Goal: Information Seeking & Learning: Learn about a topic

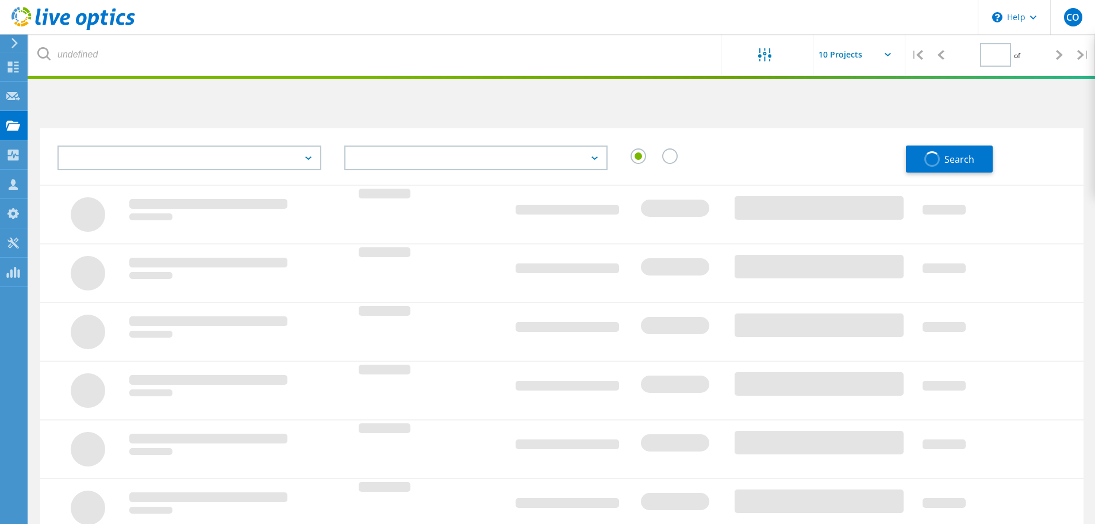
type input "1"
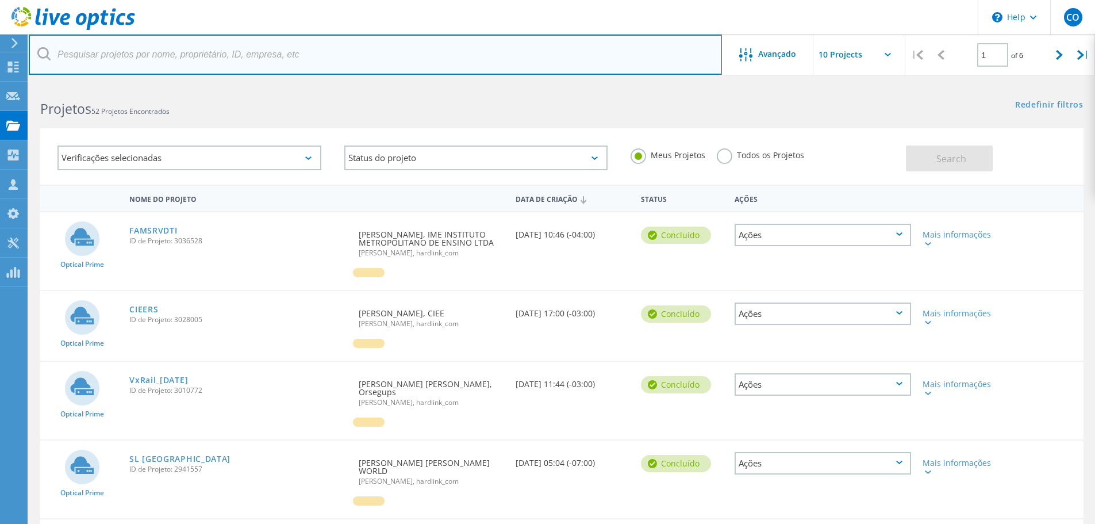
click at [165, 54] on input "text" at bounding box center [375, 54] width 693 height 40
click at [239, 70] on input "unimed" at bounding box center [375, 54] width 693 height 40
type input "unimed"
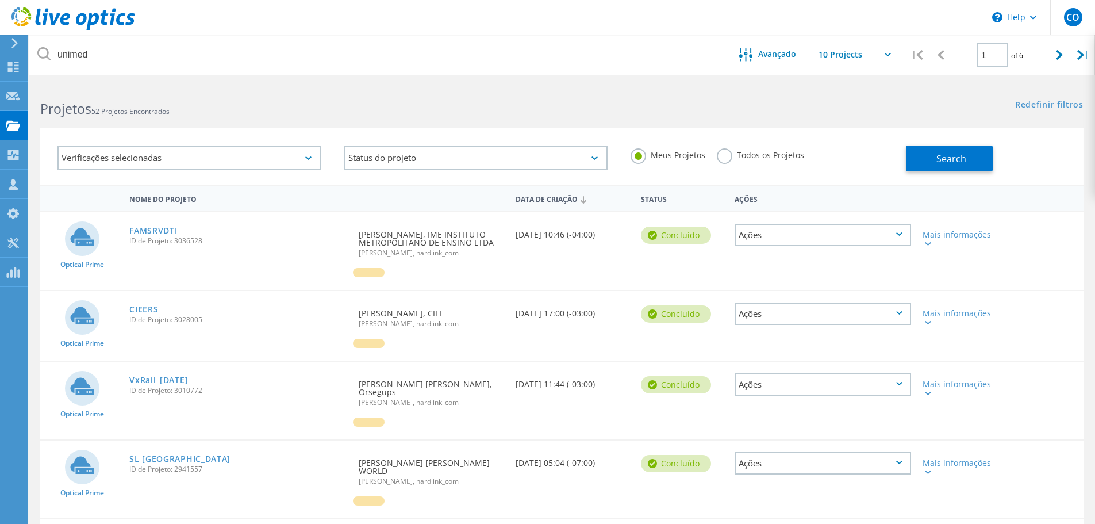
click at [733, 164] on div "Todos os Projetos" at bounding box center [760, 156] width 87 height 17
click at [737, 157] on label "Todos os Projetos" at bounding box center [760, 153] width 87 height 11
click at [0, 0] on input "Todos os Projetos" at bounding box center [0, 0] width 0 height 0
click at [927, 161] on button "Search" at bounding box center [949, 158] width 87 height 26
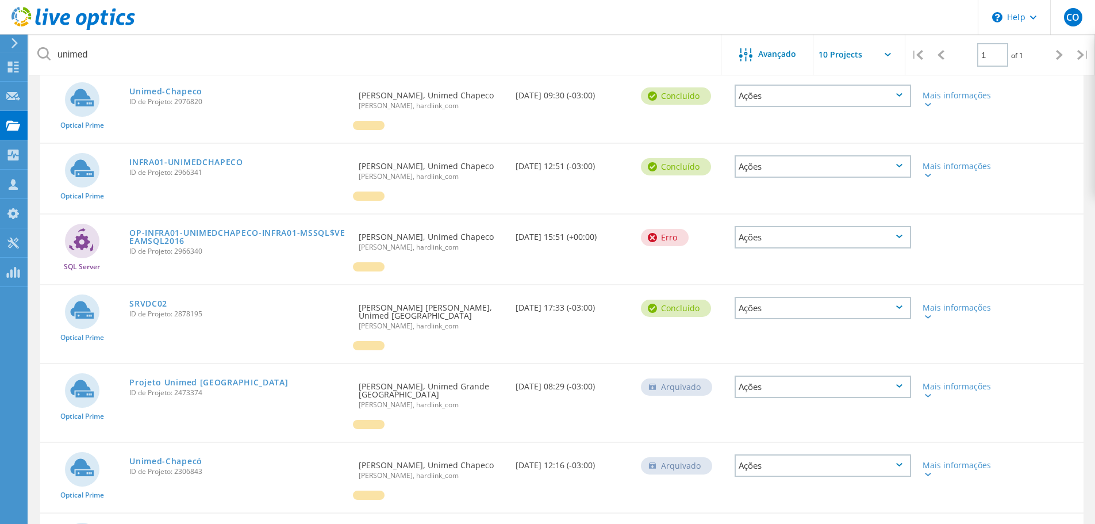
scroll to position [172, 0]
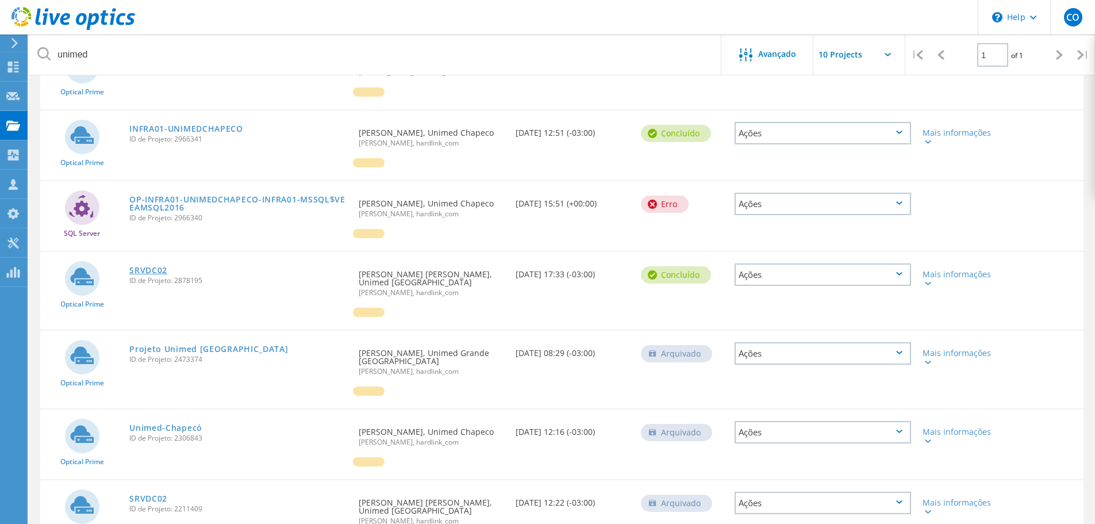
click at [150, 271] on link "SRVDC02" at bounding box center [148, 270] width 38 height 8
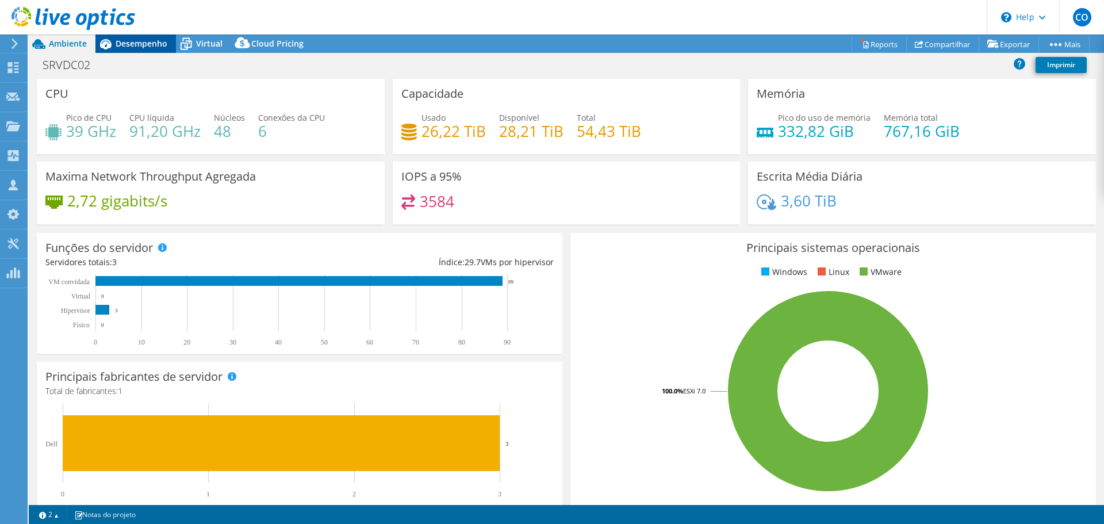
click at [152, 39] on span "Desempenho" at bounding box center [142, 43] width 52 height 11
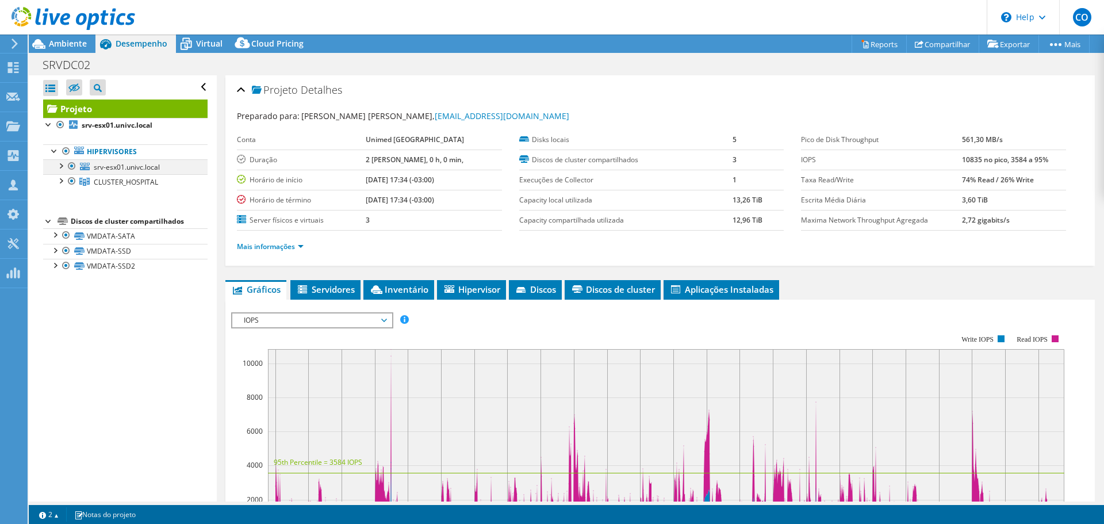
click at [59, 167] on div at bounding box center [60, 164] width 11 height 11
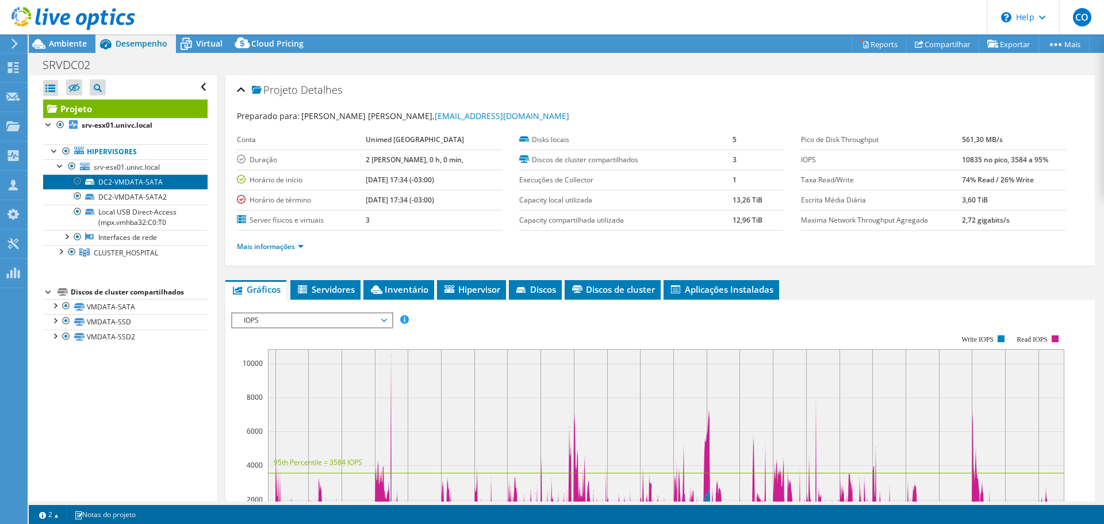
click at [118, 185] on link "DC2-VMDATA-SATA" at bounding box center [125, 181] width 164 height 15
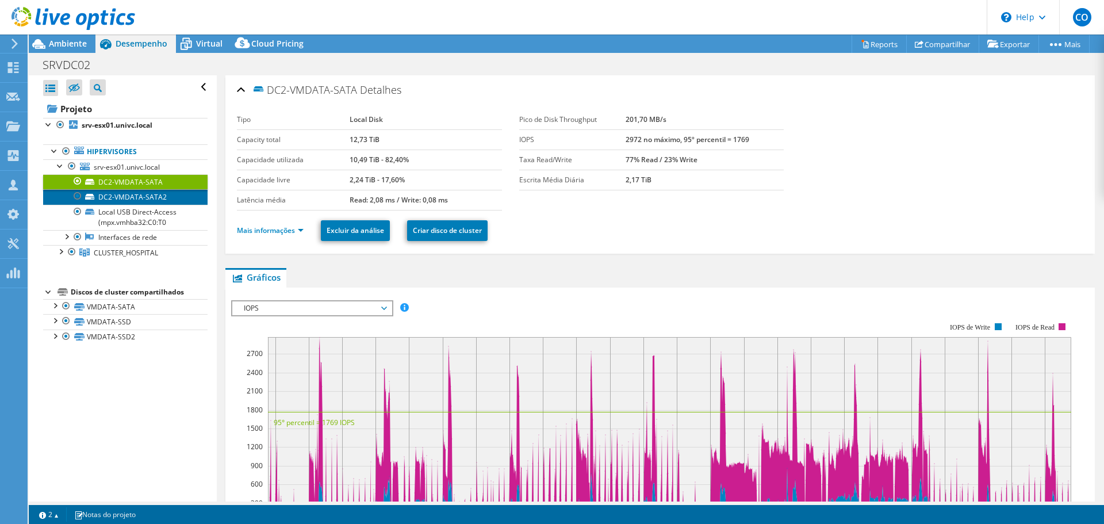
click at [135, 198] on link "DC2-VMDATA-SATA2" at bounding box center [125, 196] width 164 height 15
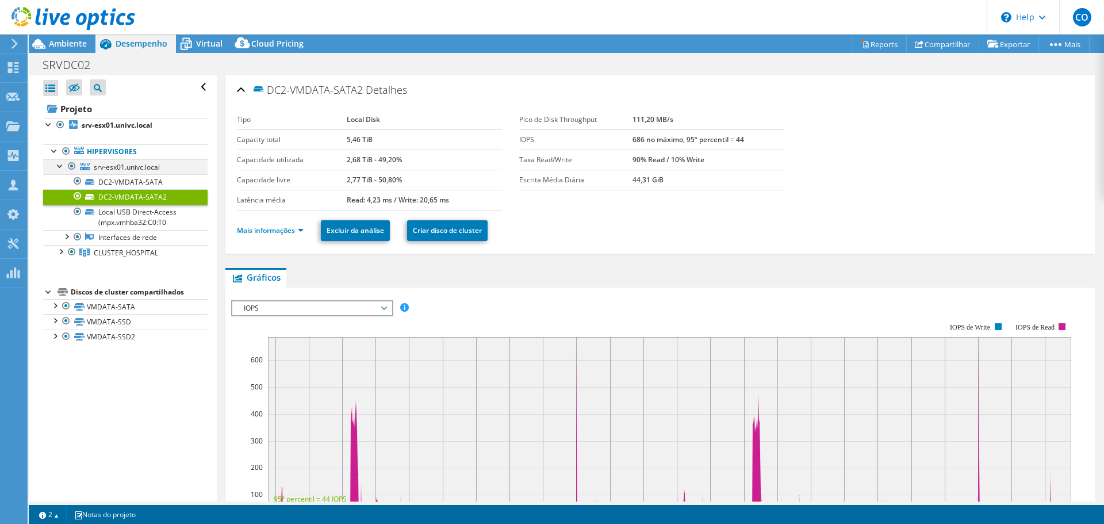
click at [57, 170] on div at bounding box center [60, 164] width 11 height 11
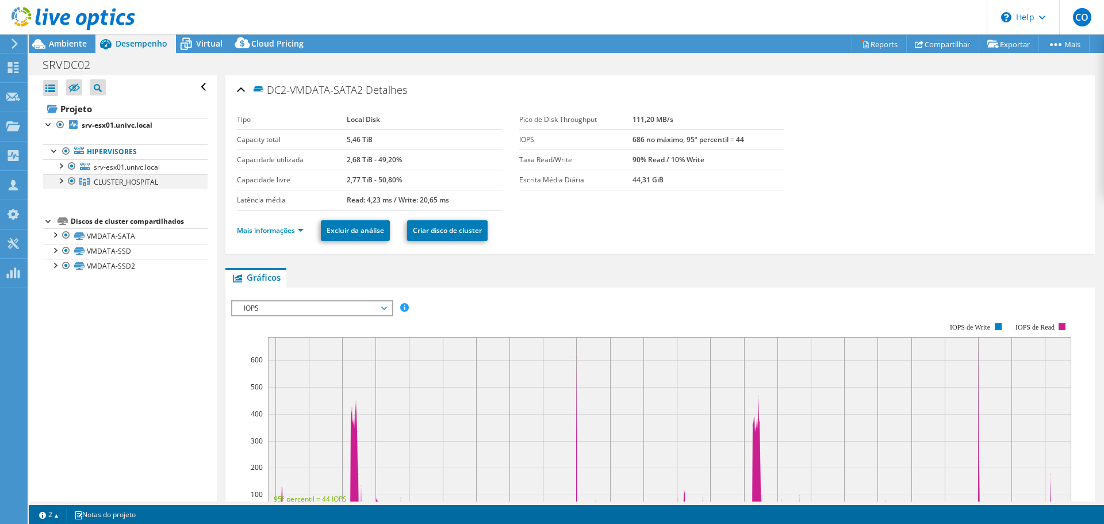
click at [62, 180] on div at bounding box center [60, 179] width 11 height 11
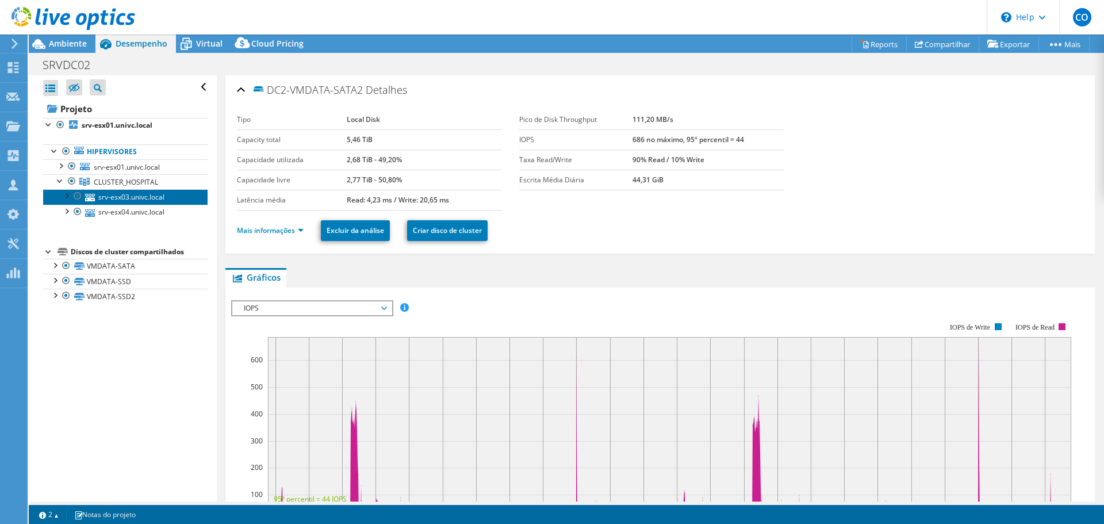
click at [135, 202] on link "srv-esx03.univc.local" at bounding box center [125, 196] width 164 height 15
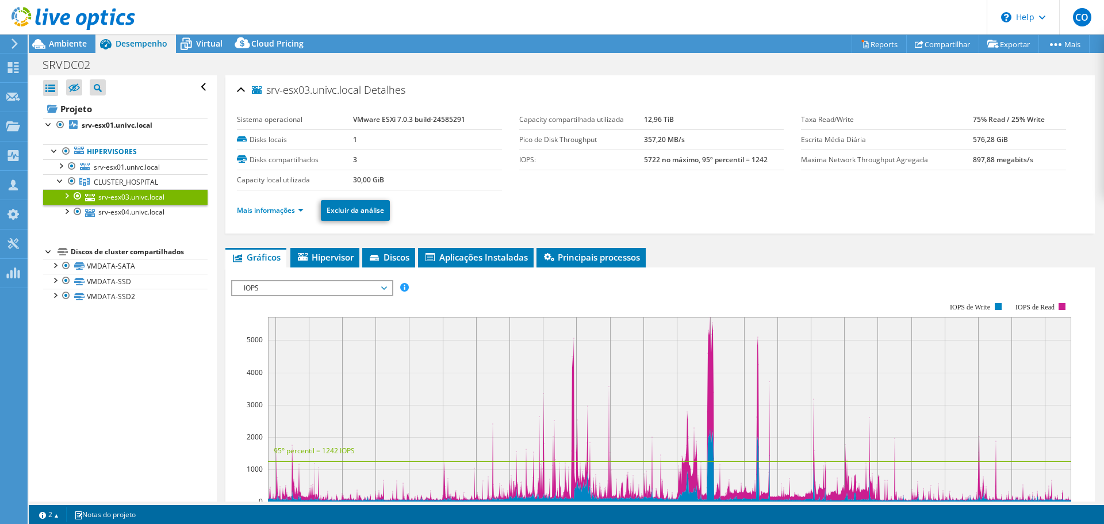
click at [299, 287] on span "IOPS" at bounding box center [312, 288] width 148 height 14
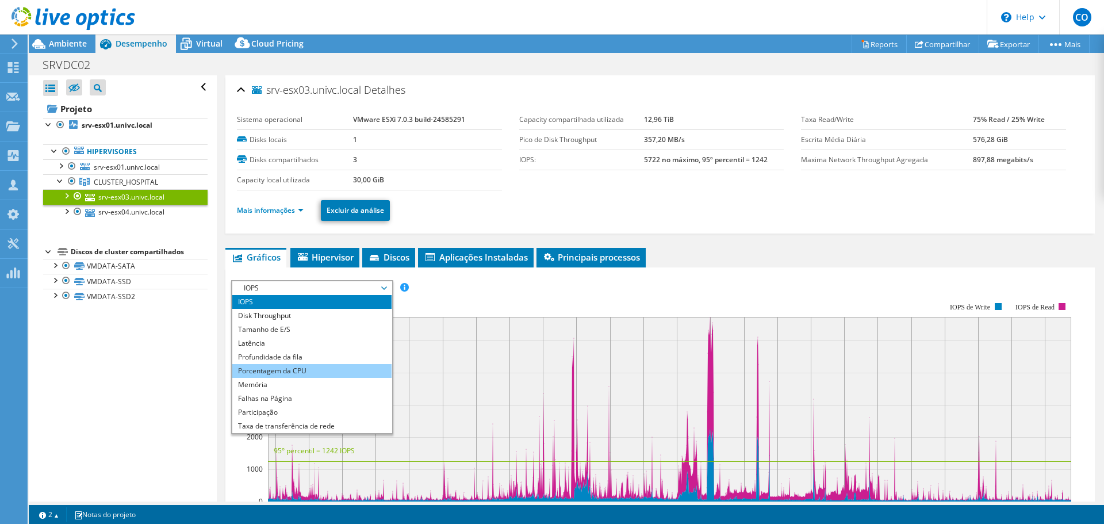
click at [319, 370] on li "Porcentagem da CPU" at bounding box center [311, 371] width 159 height 14
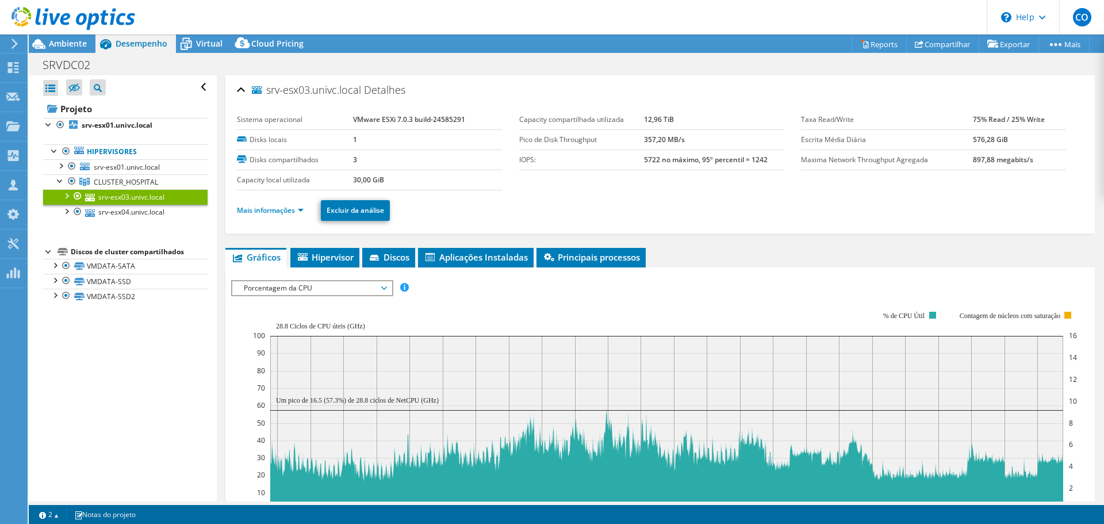
drag, startPoint x: 340, startPoint y: 409, endPoint x: 417, endPoint y: 430, distance: 79.9
click at [417, 430] on rect at bounding box center [666, 423] width 793 height 174
click at [518, 432] on rect at bounding box center [666, 423] width 793 height 174
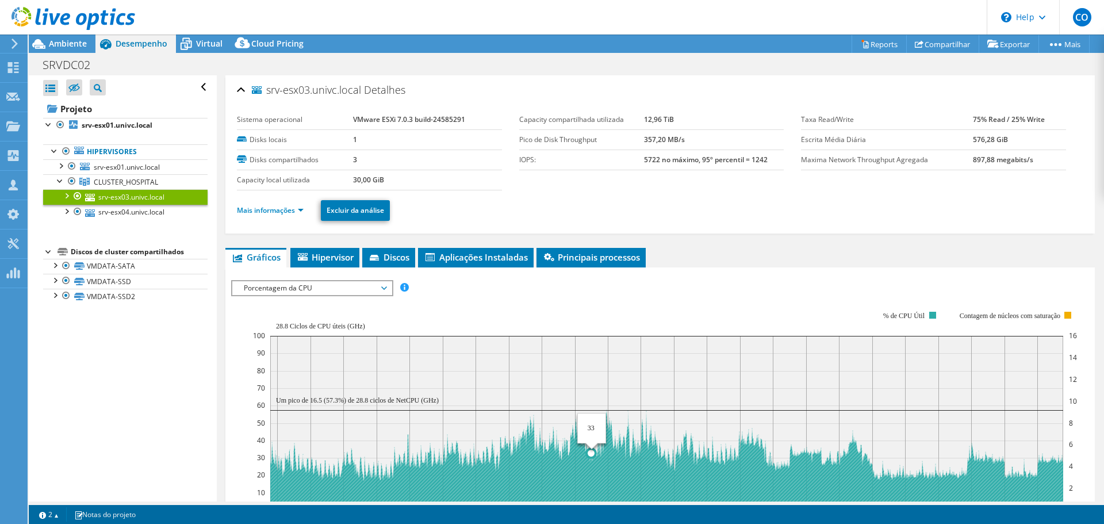
click at [591, 433] on rect at bounding box center [666, 423] width 793 height 174
drag, startPoint x: 591, startPoint y: 433, endPoint x: 302, endPoint y: 435, distance: 289.7
click at [302, 435] on rect at bounding box center [666, 423] width 793 height 174
click at [320, 406] on rect at bounding box center [666, 423] width 793 height 174
click at [328, 406] on rect at bounding box center [666, 423] width 793 height 174
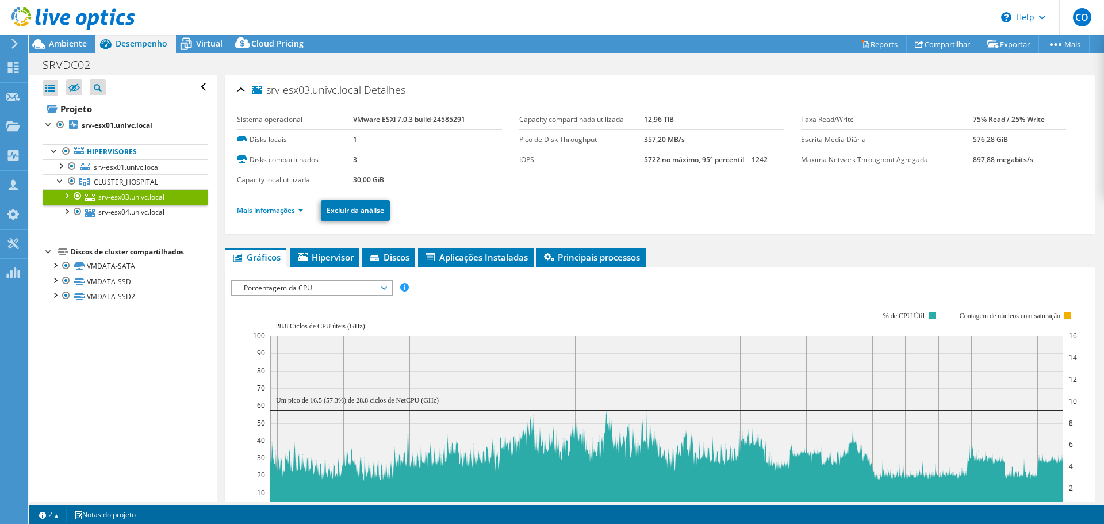
click at [321, 289] on span "Porcentagem da CPU" at bounding box center [312, 288] width 148 height 14
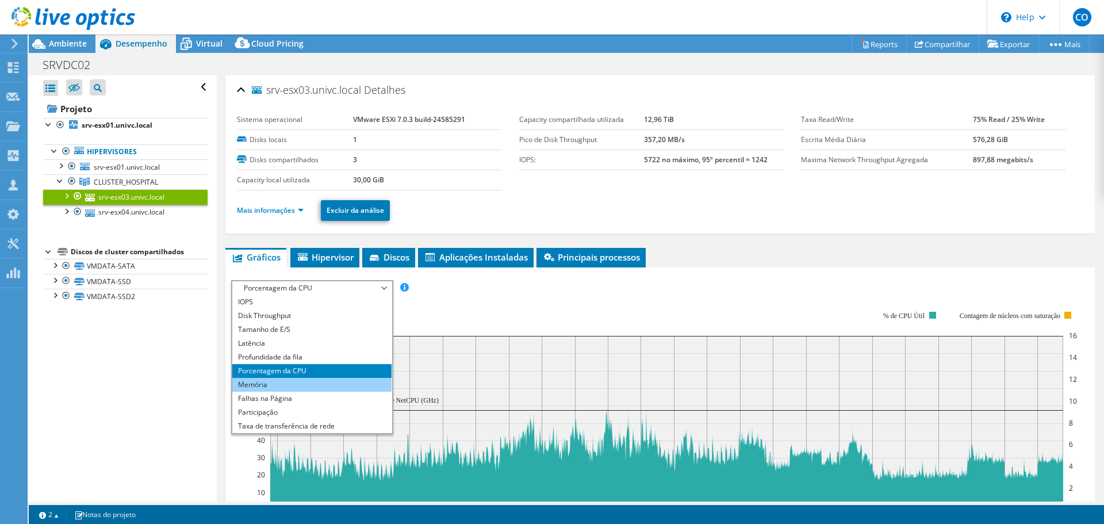
click at [317, 385] on li "Memória" at bounding box center [311, 385] width 159 height 14
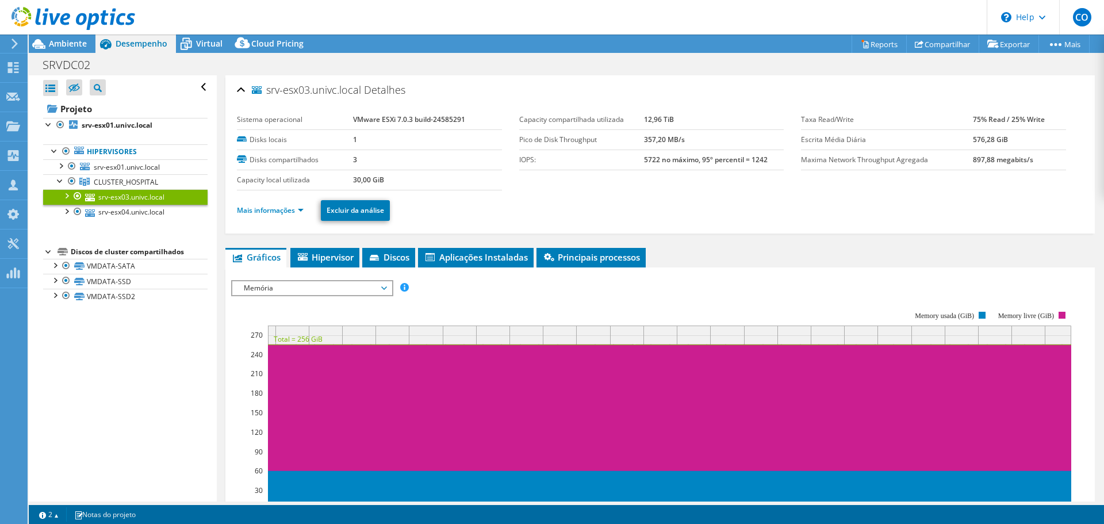
click at [294, 290] on span "Memória" at bounding box center [312, 288] width 148 height 14
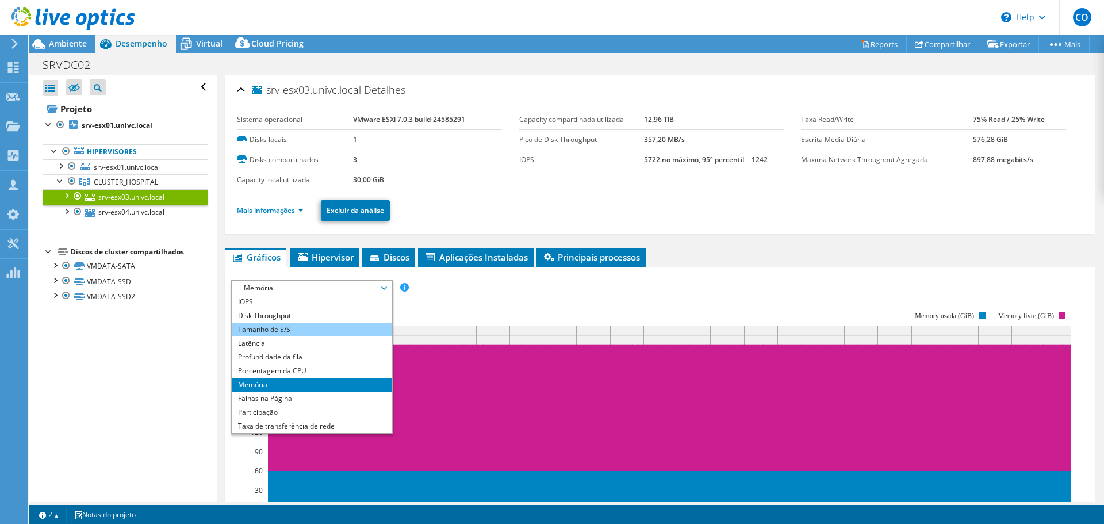
click at [291, 331] on li "Tamanho de E/S" at bounding box center [311, 329] width 159 height 14
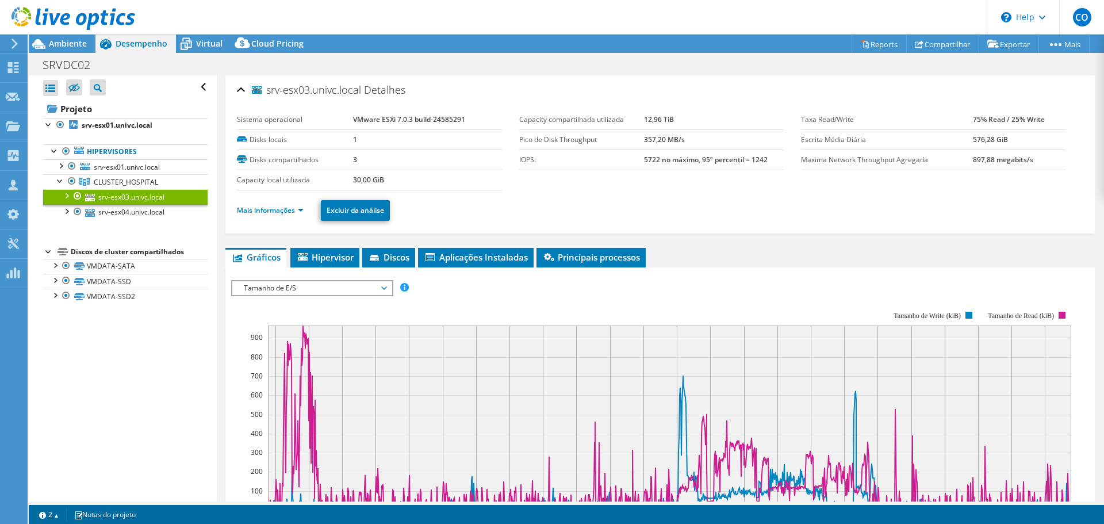
click at [307, 289] on span "Tamanho de E/S" at bounding box center [312, 288] width 148 height 14
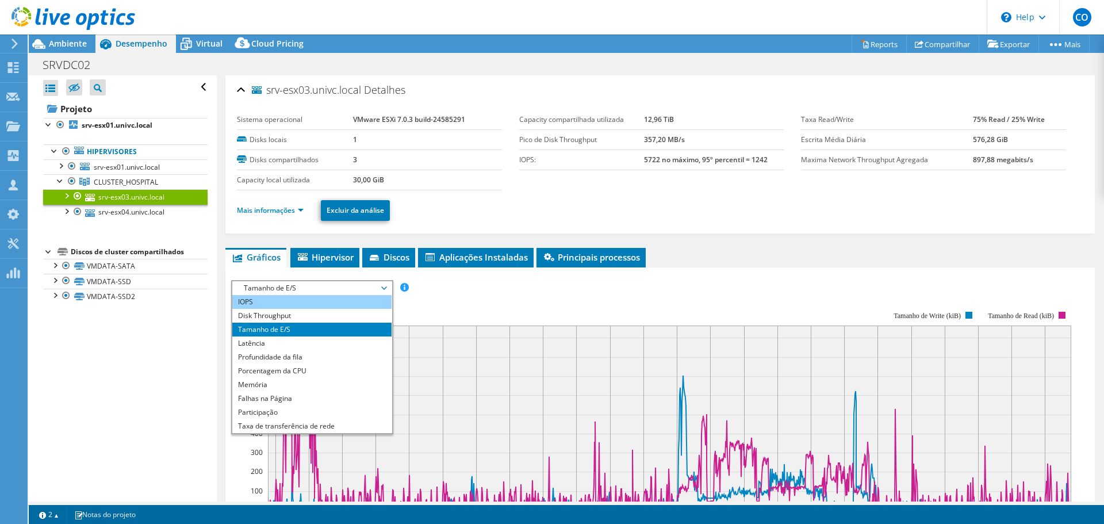
click at [271, 303] on li "IOPS" at bounding box center [311, 302] width 159 height 14
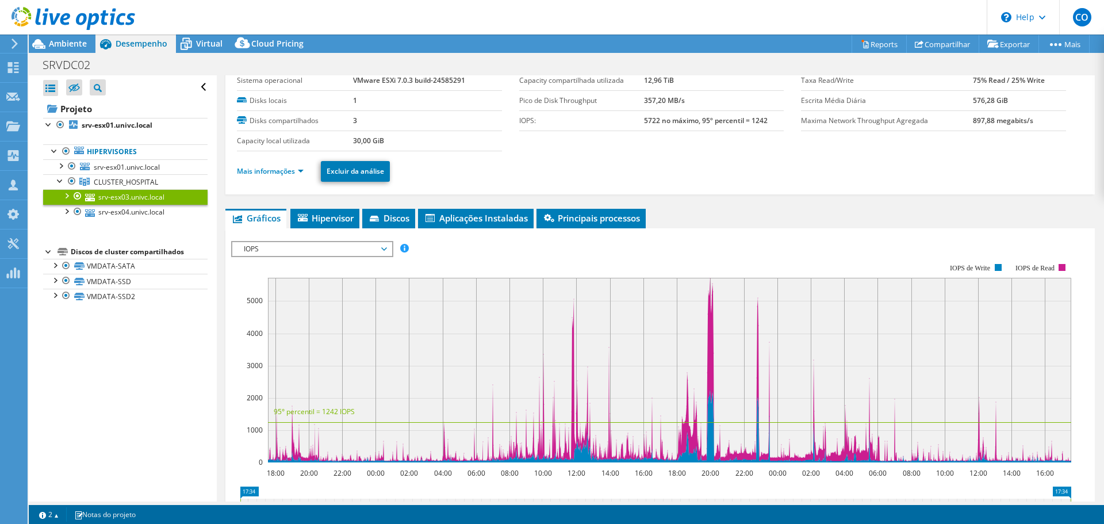
scroll to position [57, 0]
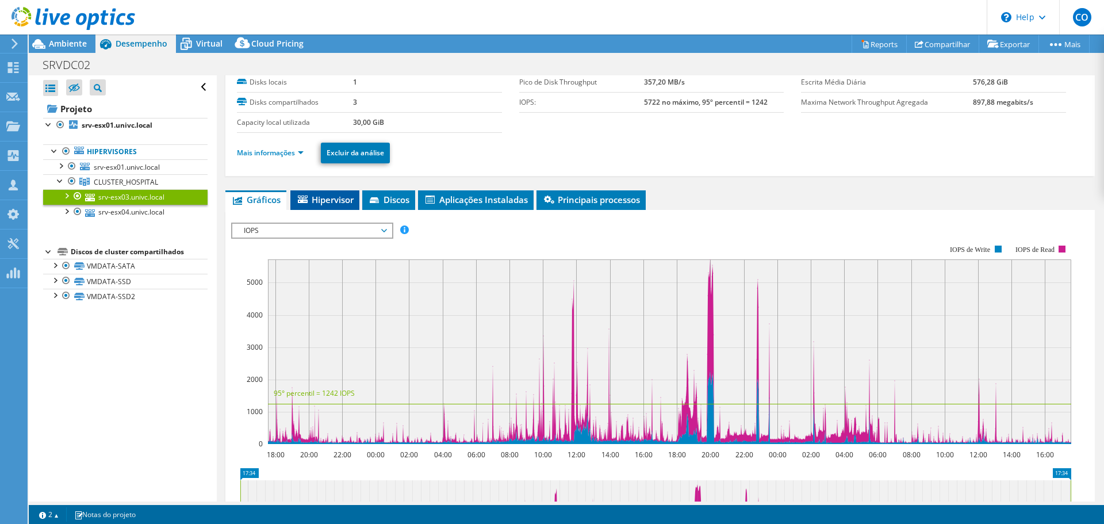
click at [332, 195] on span "Hipervisor" at bounding box center [324, 199] width 57 height 11
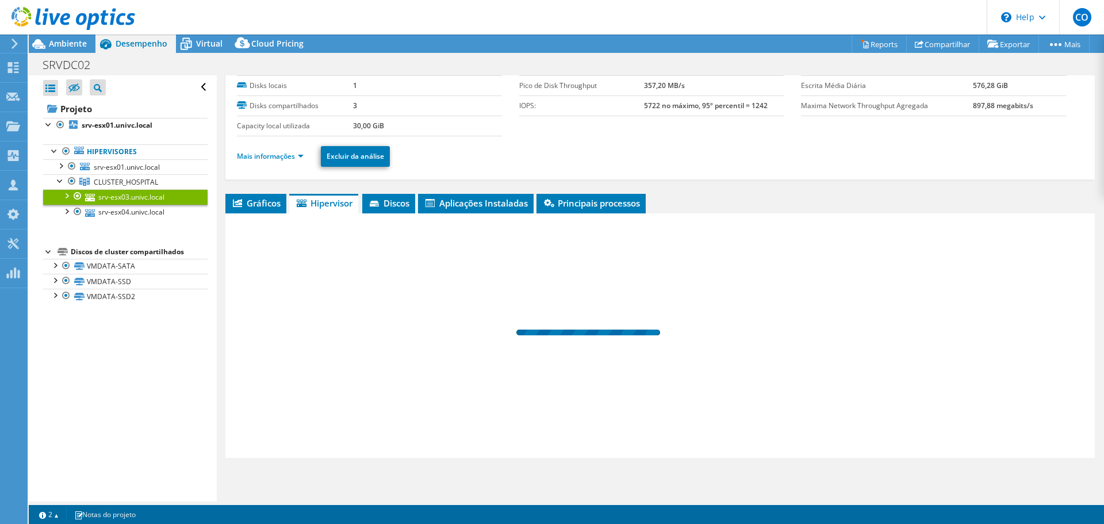
scroll to position [54, 0]
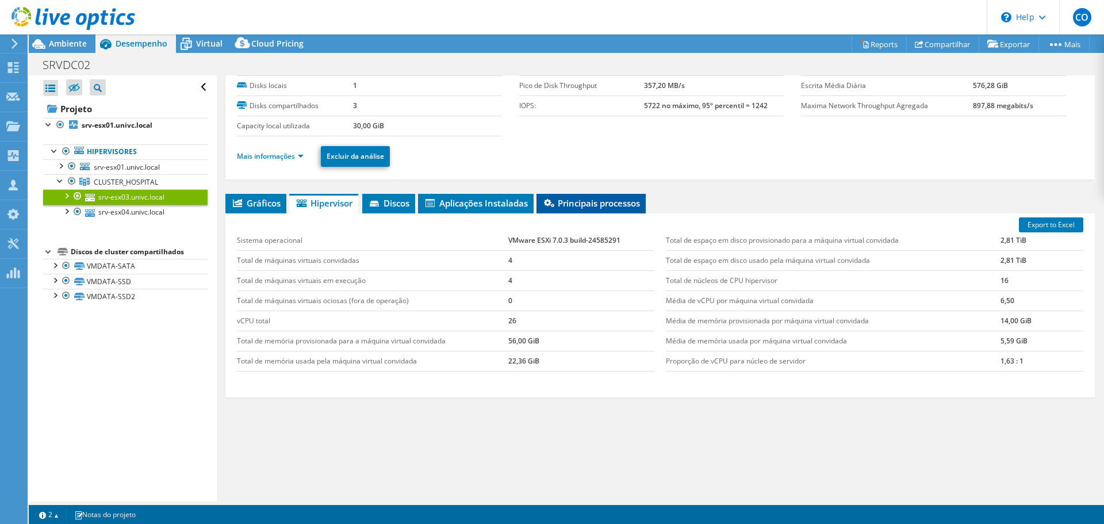
click at [572, 206] on span "Principais processos" at bounding box center [591, 202] width 98 height 11
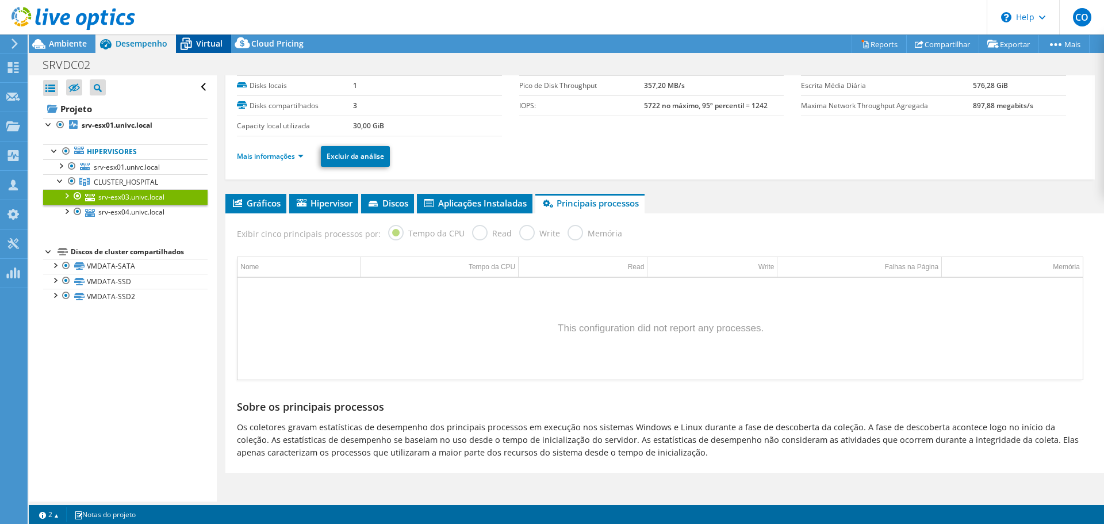
click at [203, 45] on span "Virtual" at bounding box center [209, 43] width 26 height 11
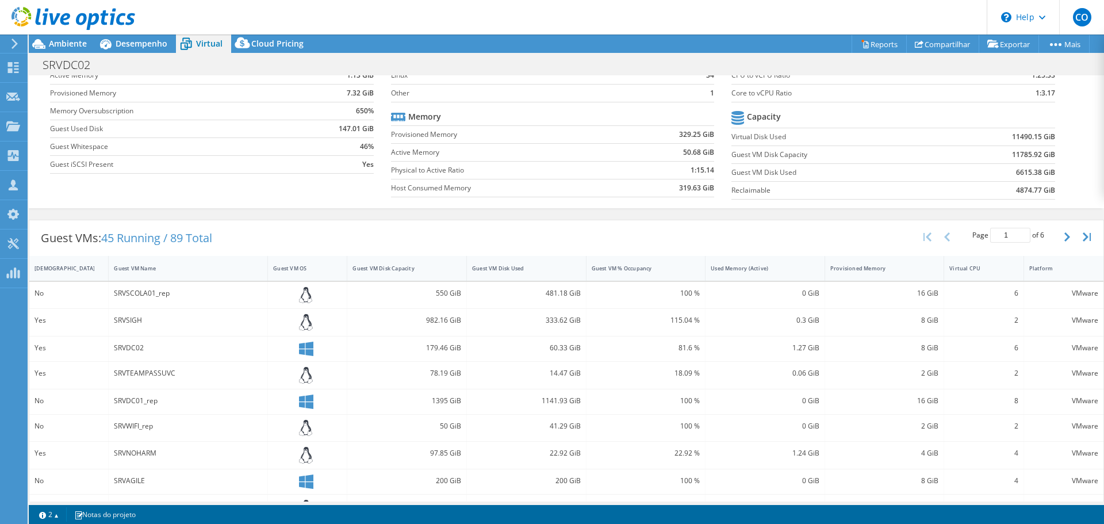
scroll to position [0, 0]
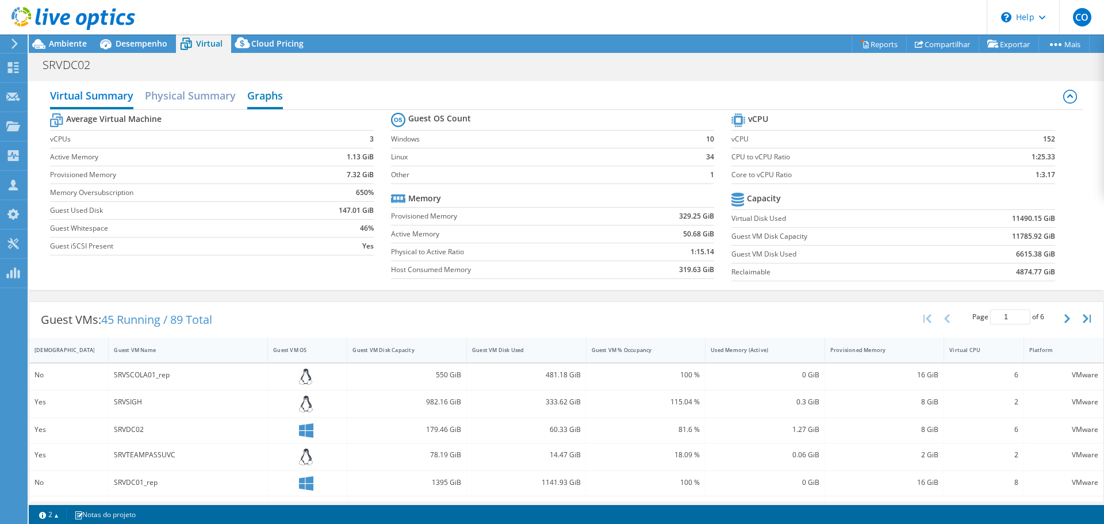
click at [265, 94] on h2 "Graphs" at bounding box center [265, 96] width 36 height 25
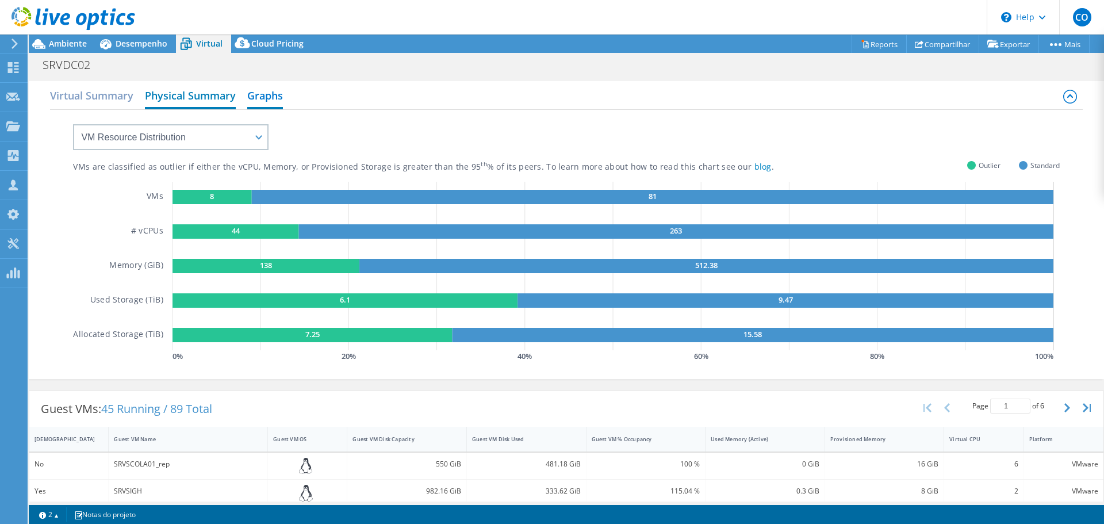
click at [198, 95] on h2 "Physical Summary" at bounding box center [190, 96] width 91 height 25
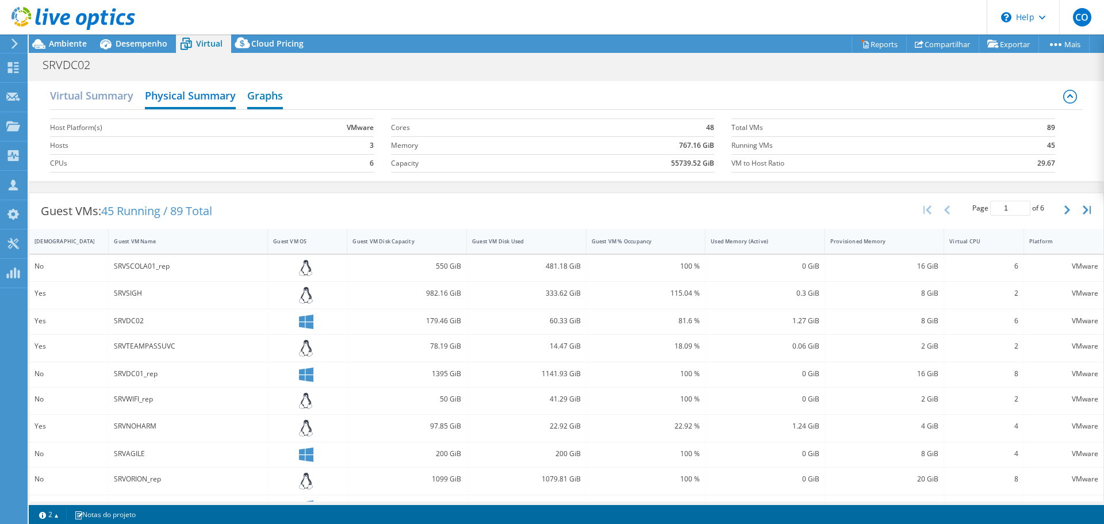
click at [267, 95] on h2 "Graphs" at bounding box center [265, 96] width 36 height 25
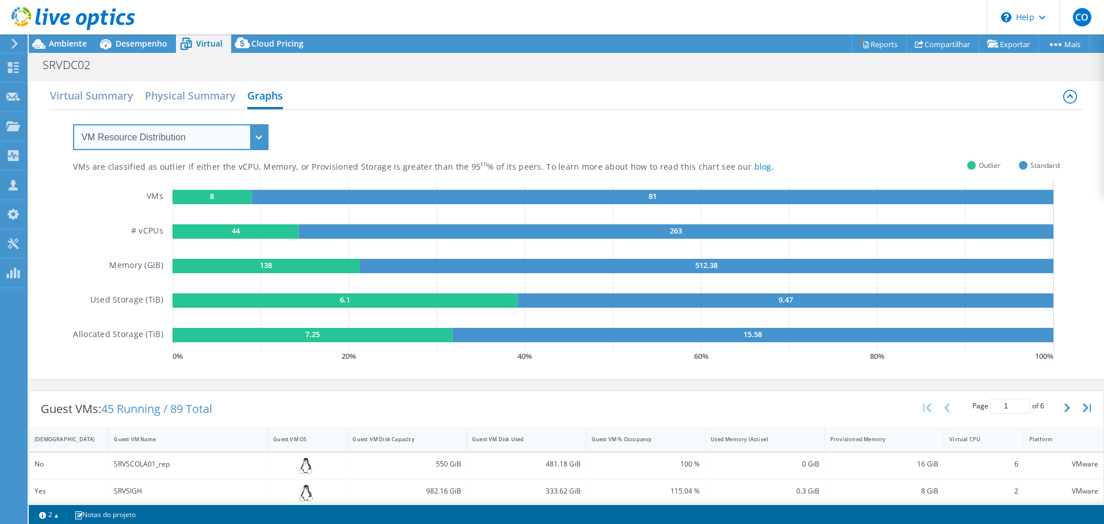
click at [147, 146] on select "VM Resource Distribution Provisioning Contrast Over Provisioning" at bounding box center [170, 137] width 195 height 26
select select "Provisioning Contrast"
click at [73, 124] on select "VM Resource Distribution Provisioning Contrast Over Provisioning" at bounding box center [170, 137] width 195 height 26
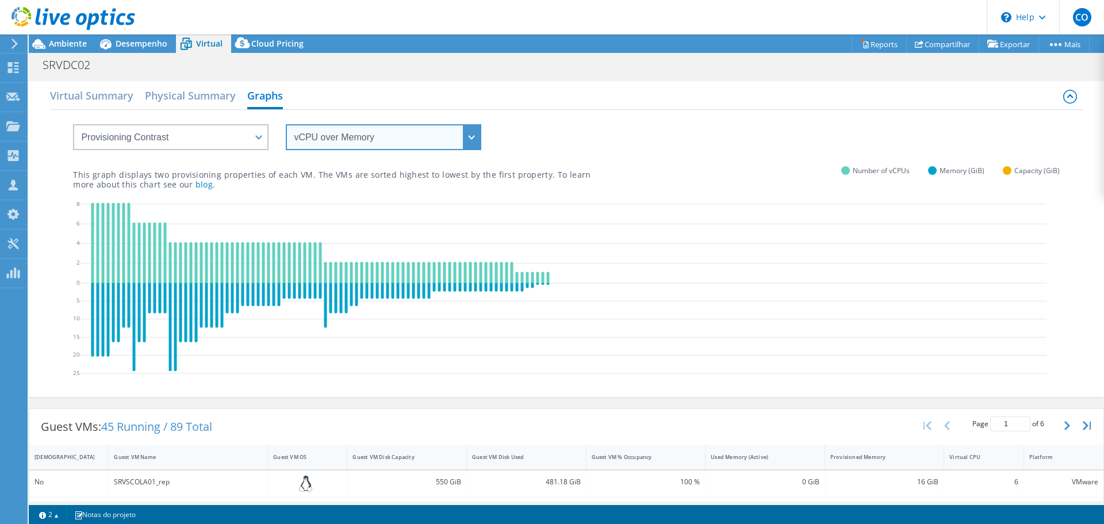
click at [328, 133] on select "vCPU over Memory vCPU over Capacity Memory over vCPU Memory over Capacity Capac…" at bounding box center [383, 137] width 195 height 26
select select "Memory over vCPU"
click at [286, 124] on select "vCPU over Memory vCPU over Capacity Memory over vCPU Memory over Capacity Capac…" at bounding box center [383, 137] width 195 height 26
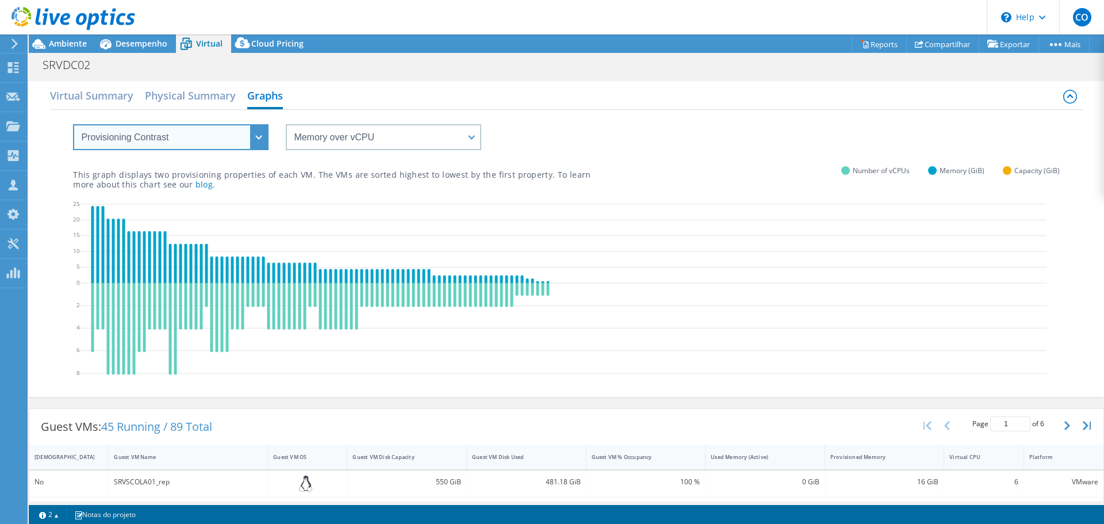
click at [226, 142] on select "VM Resource Distribution Provisioning Contrast Over Provisioning" at bounding box center [170, 137] width 195 height 26
select select "Over Provisioning"
click at [73, 124] on select "VM Resource Distribution Provisioning Contrast Over Provisioning" at bounding box center [170, 137] width 195 height 26
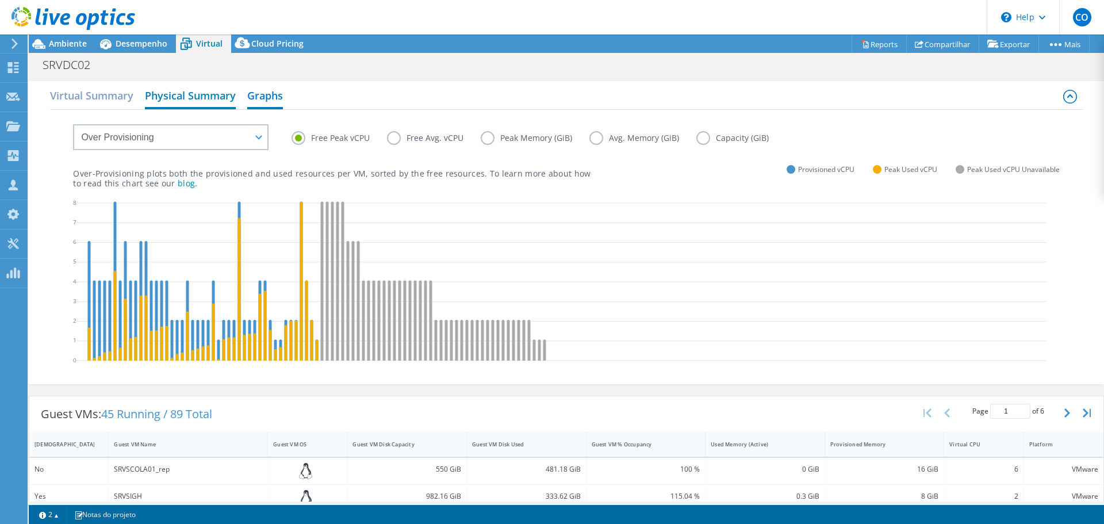
click at [180, 100] on h2 "Physical Summary" at bounding box center [190, 96] width 91 height 25
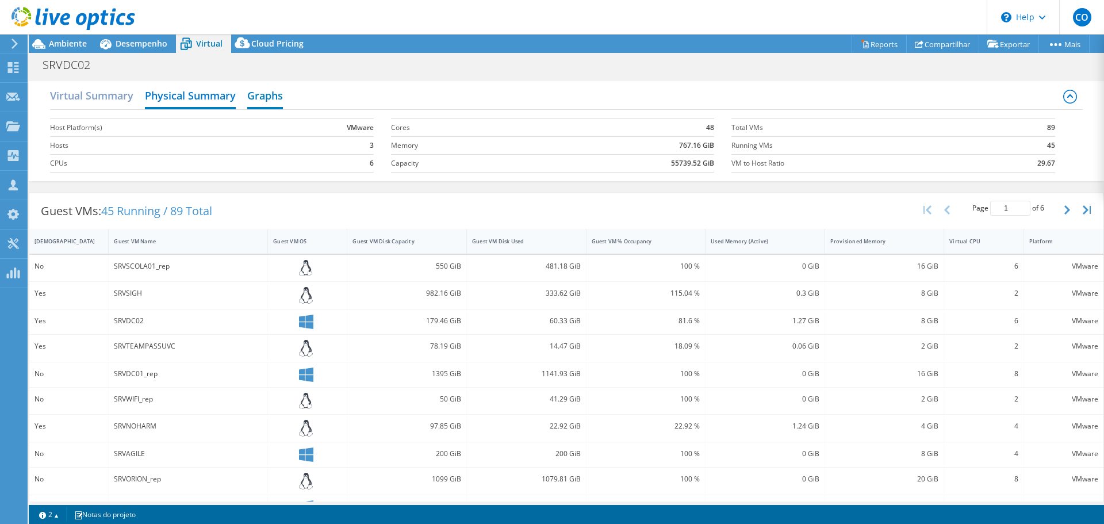
click at [258, 99] on h2 "Graphs" at bounding box center [265, 96] width 36 height 25
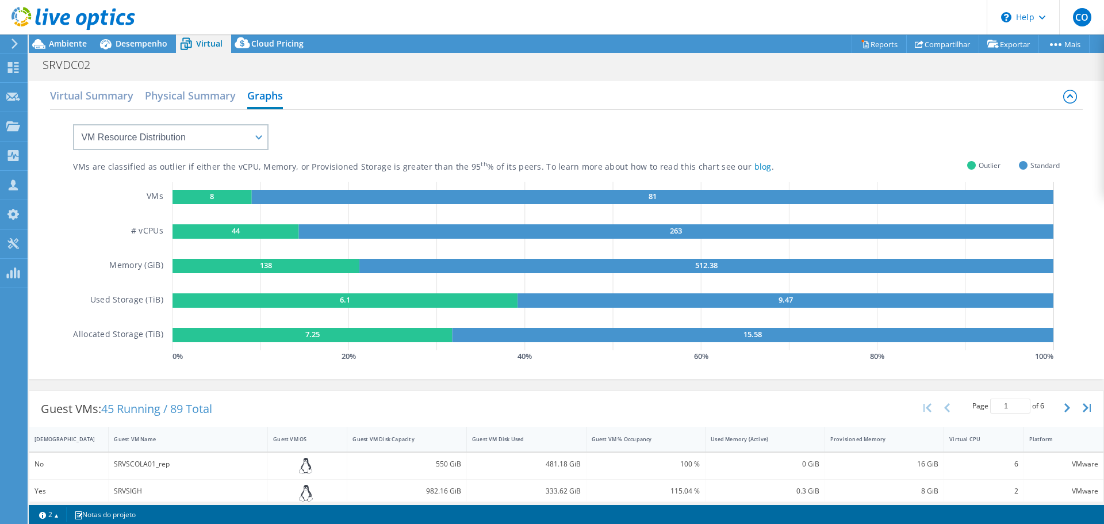
click at [226, 230] on rect at bounding box center [235, 231] width 126 height 14
click at [102, 103] on h2 "Virtual Summary" at bounding box center [91, 96] width 83 height 25
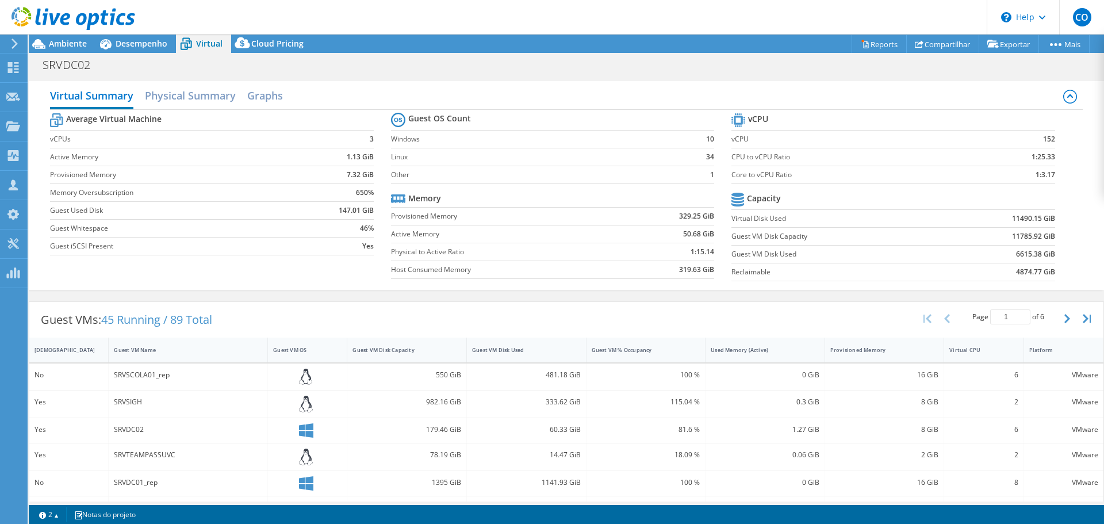
click at [1040, 178] on b "1:3.17" at bounding box center [1045, 174] width 20 height 11
click at [1040, 177] on b "1:3.17" at bounding box center [1045, 174] width 20 height 11
click at [203, 138] on label "vCPUs" at bounding box center [173, 138] width 246 height 11
